Goal: Information Seeking & Learning: Learn about a topic

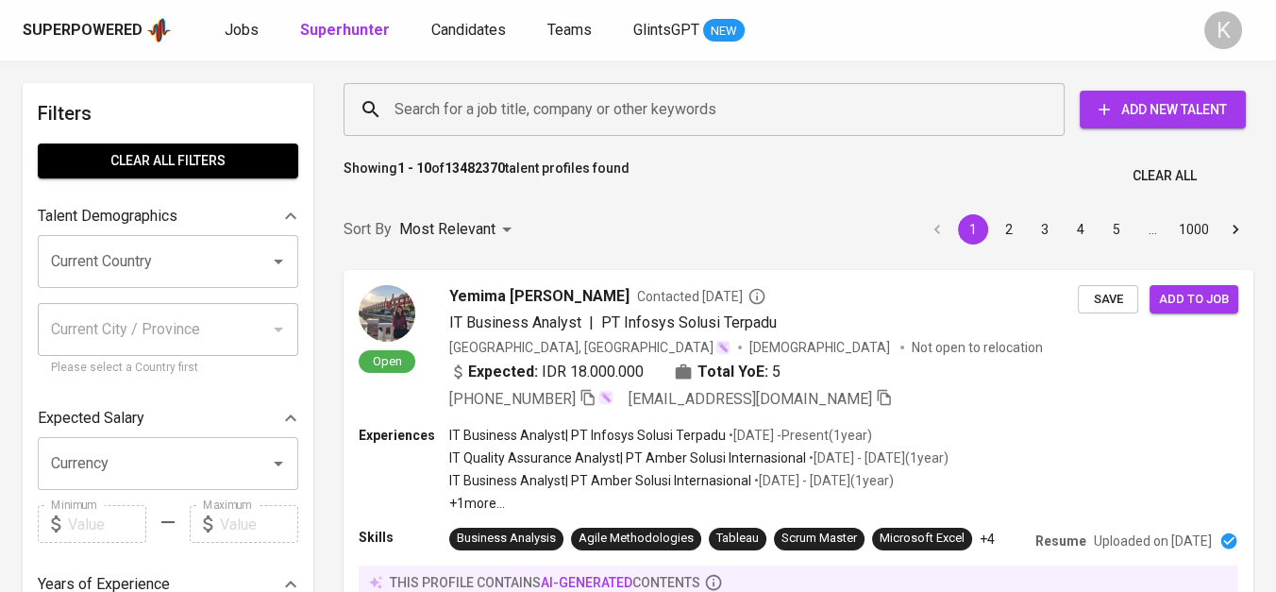
click at [641, 98] on input "Search for a job title, company or other keywords" at bounding box center [709, 110] width 638 height 36
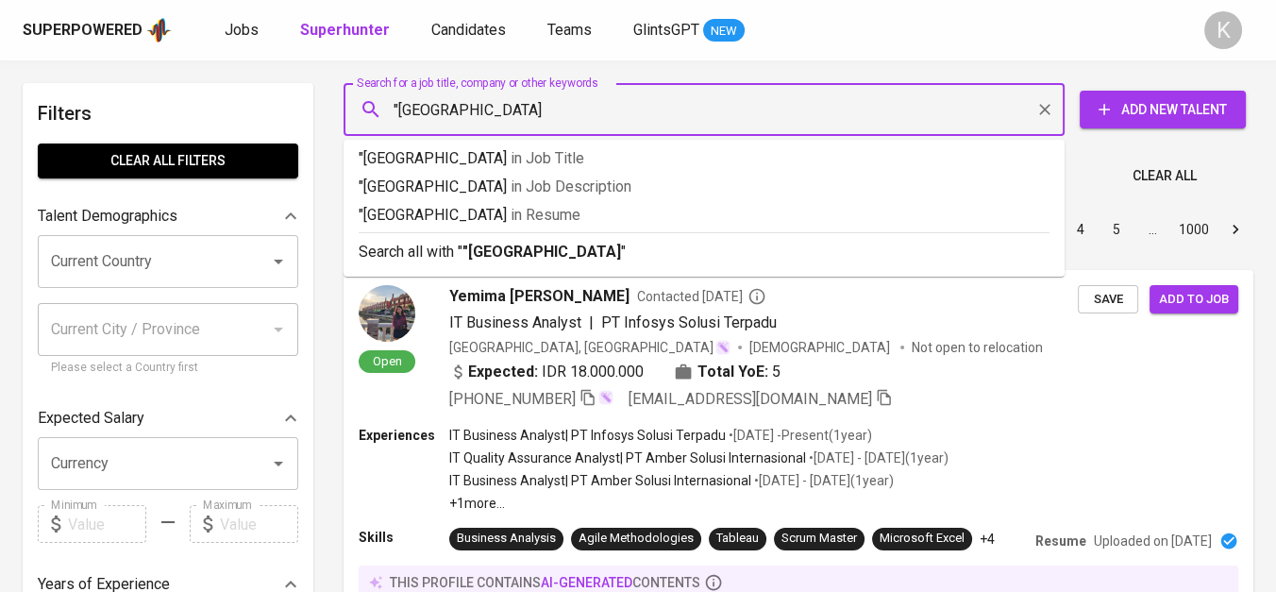
type input ""[GEOGRAPHIC_DATA]""
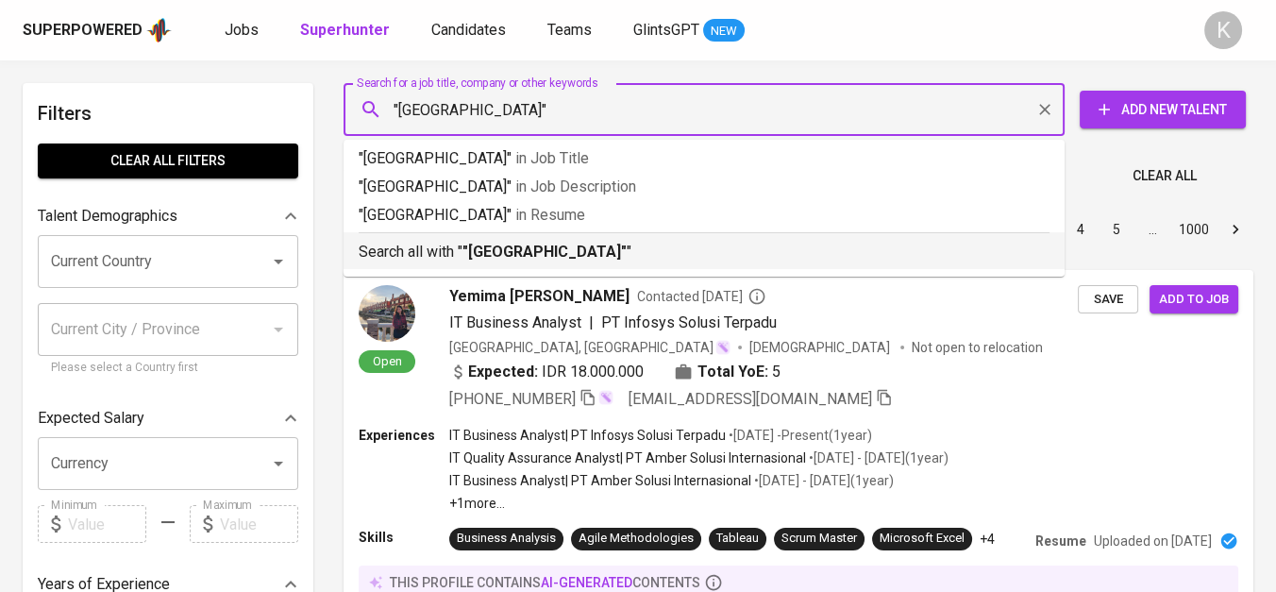
click at [577, 242] on p "Search all with " "Gondowangi" "" at bounding box center [704, 252] width 691 height 23
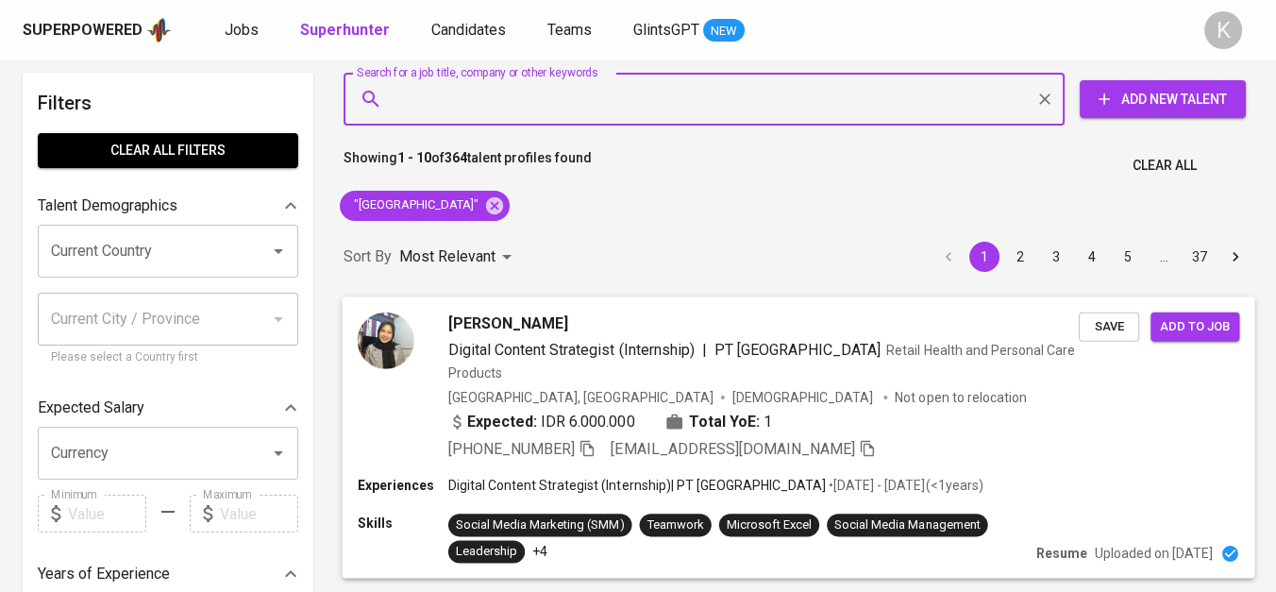
scroll to position [314, 0]
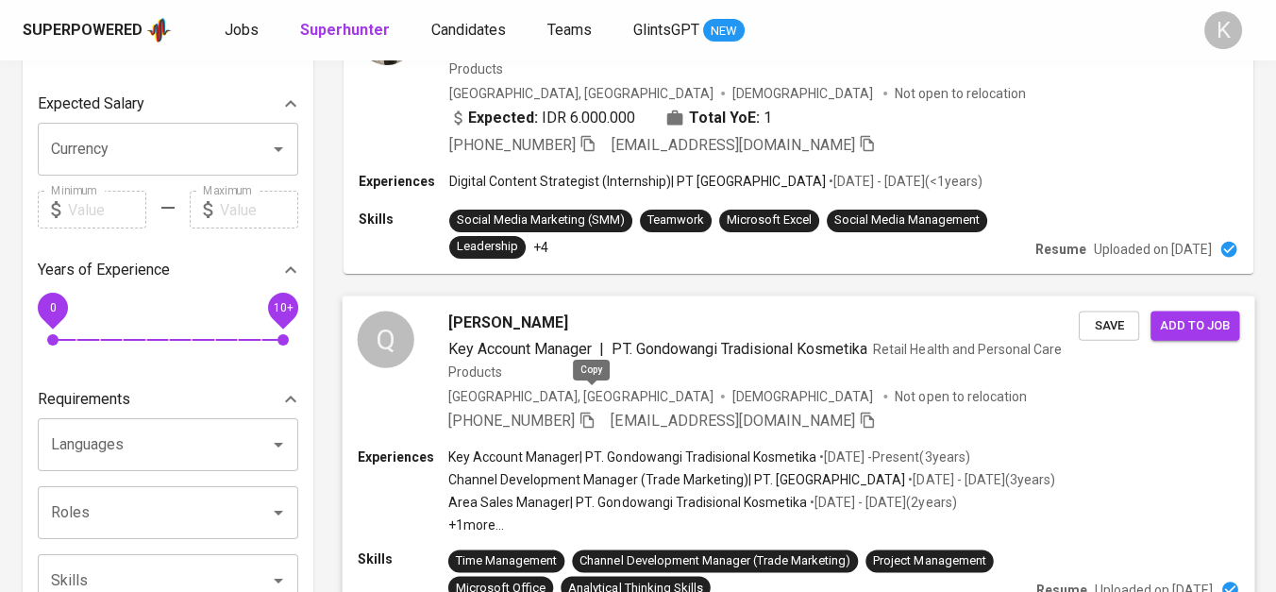
click at [589, 410] on icon "button" at bounding box center [586, 418] width 17 height 17
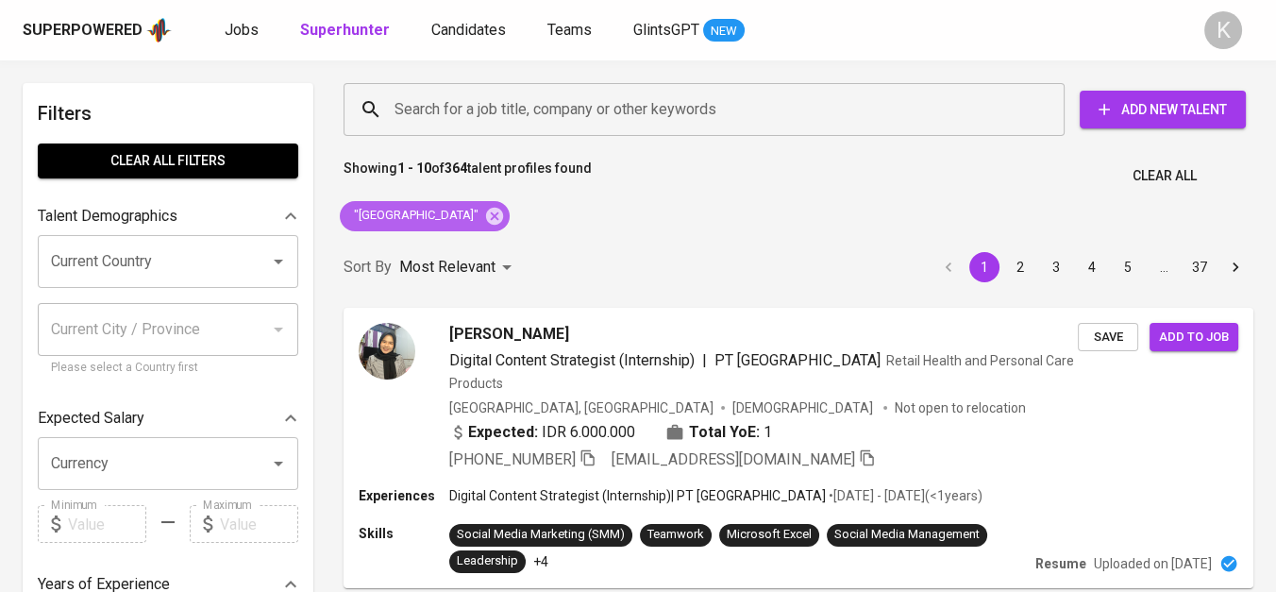
drag, startPoint x: 441, startPoint y: 215, endPoint x: 755, endPoint y: 245, distance: 315.6
click at [486, 215] on icon at bounding box center [494, 215] width 17 height 17
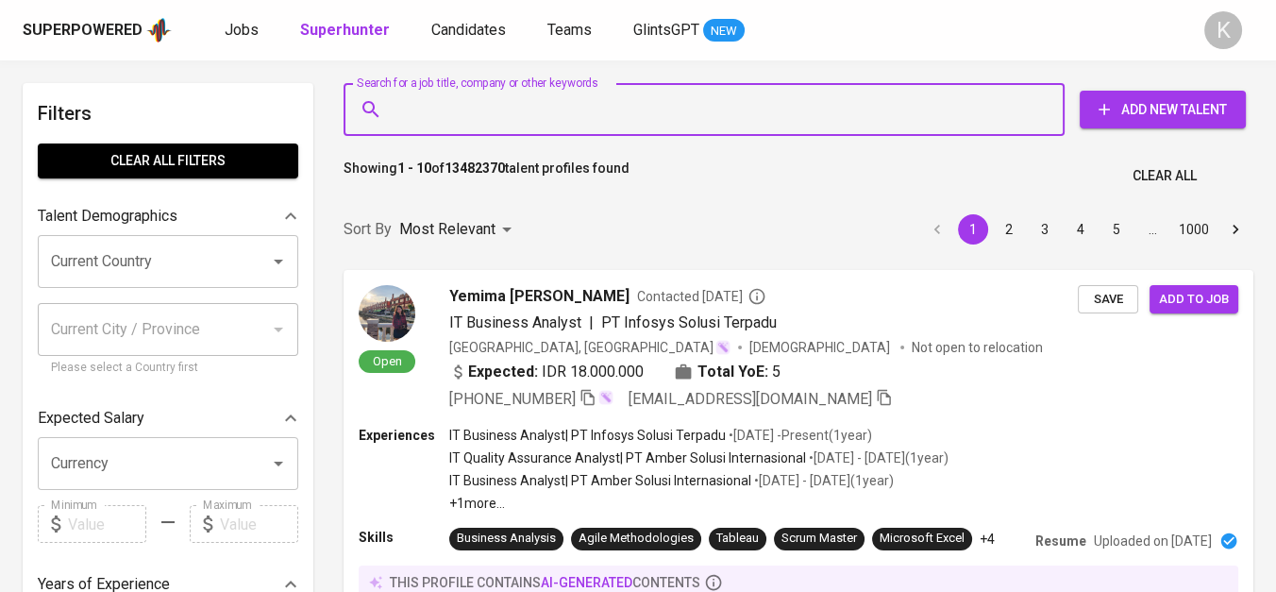
click at [651, 114] on input "Search for a job title, company or other keywords" at bounding box center [709, 110] width 638 height 36
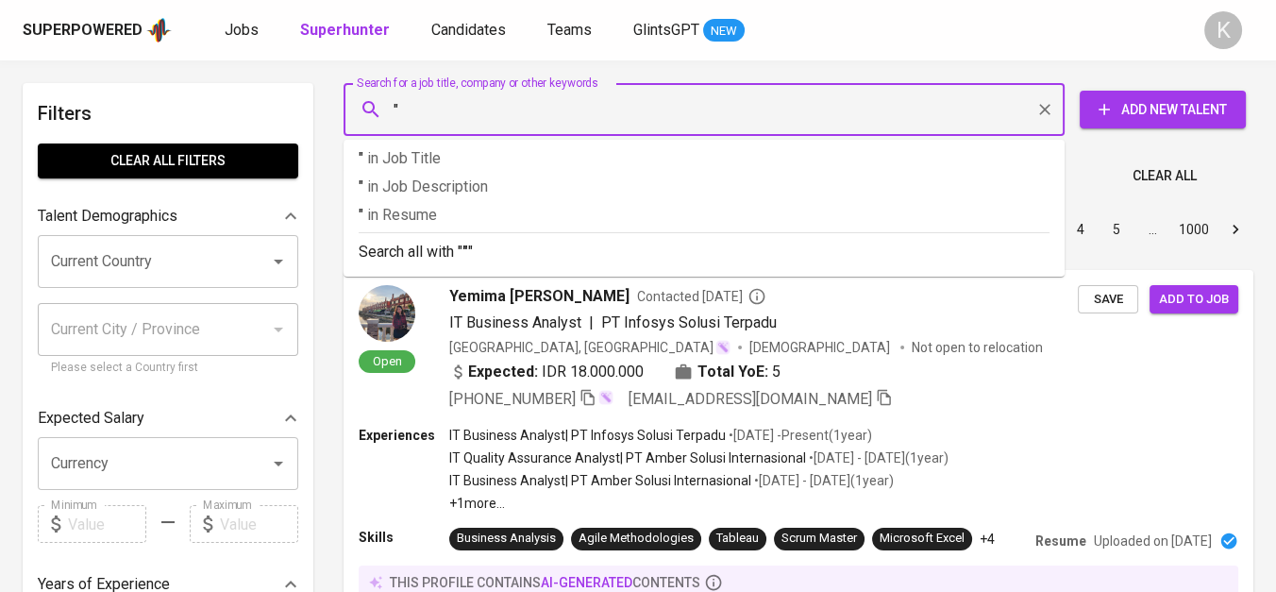
paste input "Kreditplus Teknologi"
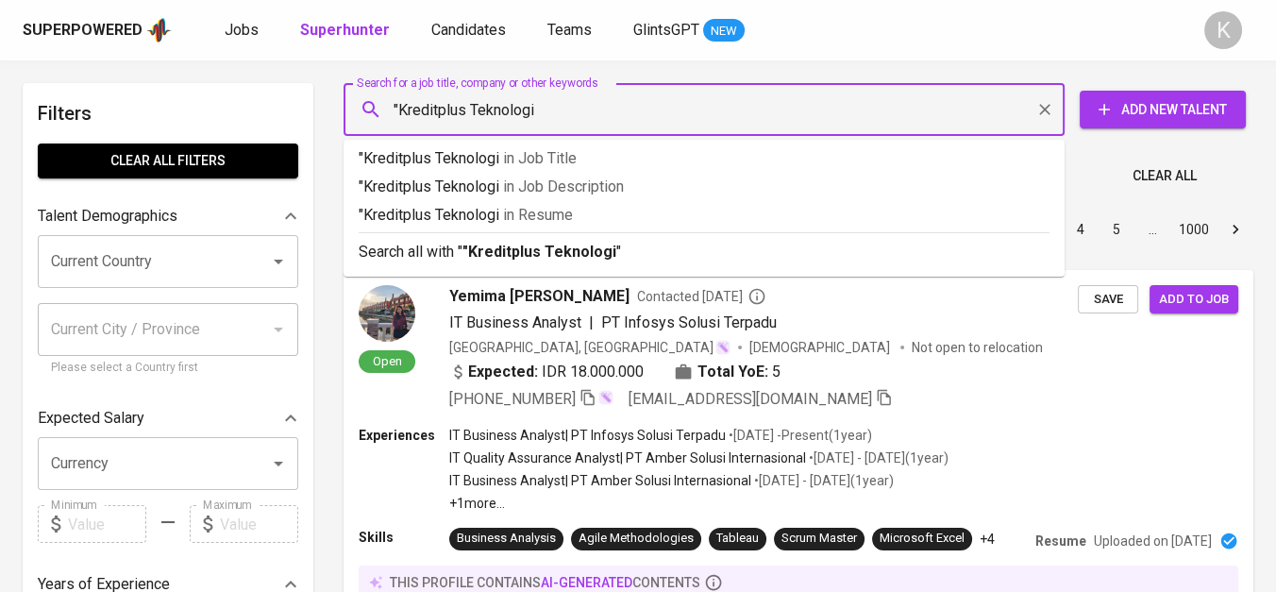
type input ""Kreditplus Teknologi""
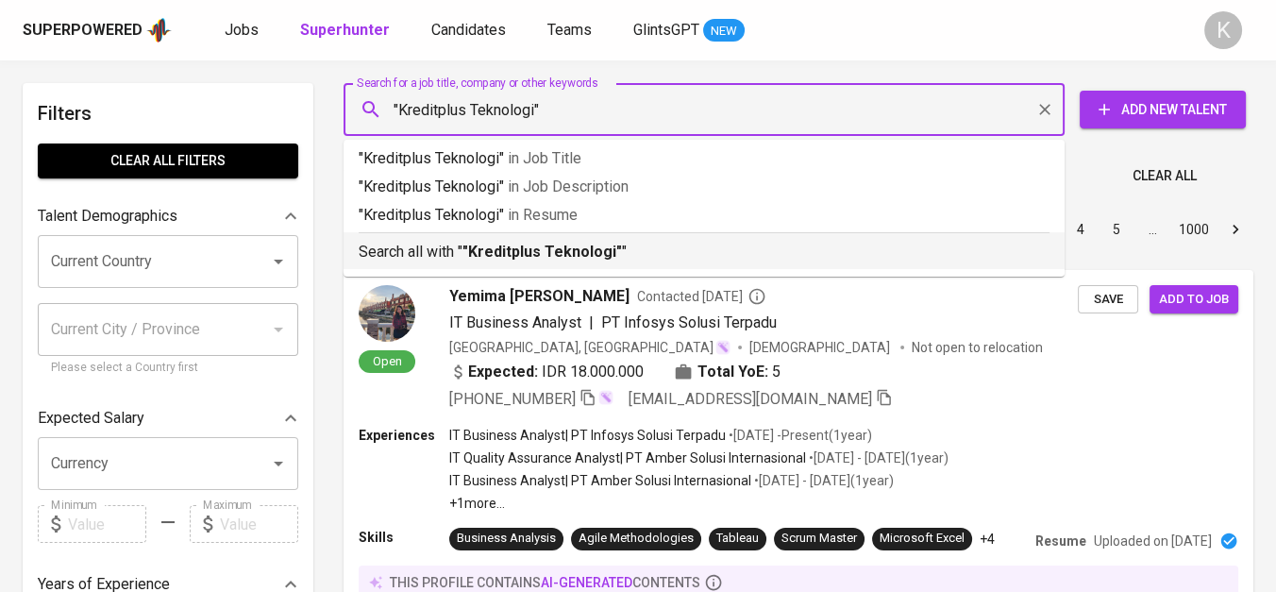
click at [644, 252] on p "Search all with " "Kreditplus Teknologi" "" at bounding box center [704, 252] width 691 height 23
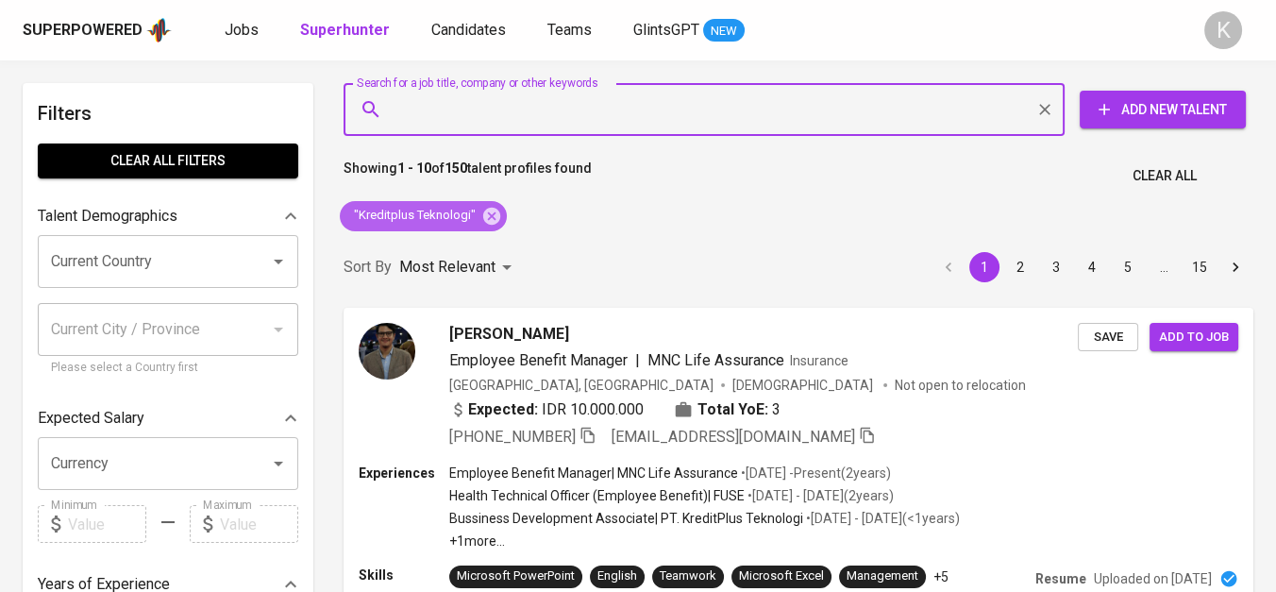
drag, startPoint x: 487, startPoint y: 206, endPoint x: 691, endPoint y: 1, distance: 288.9
click at [487, 206] on icon at bounding box center [491, 216] width 21 height 21
